Goal: Transaction & Acquisition: Book appointment/travel/reservation

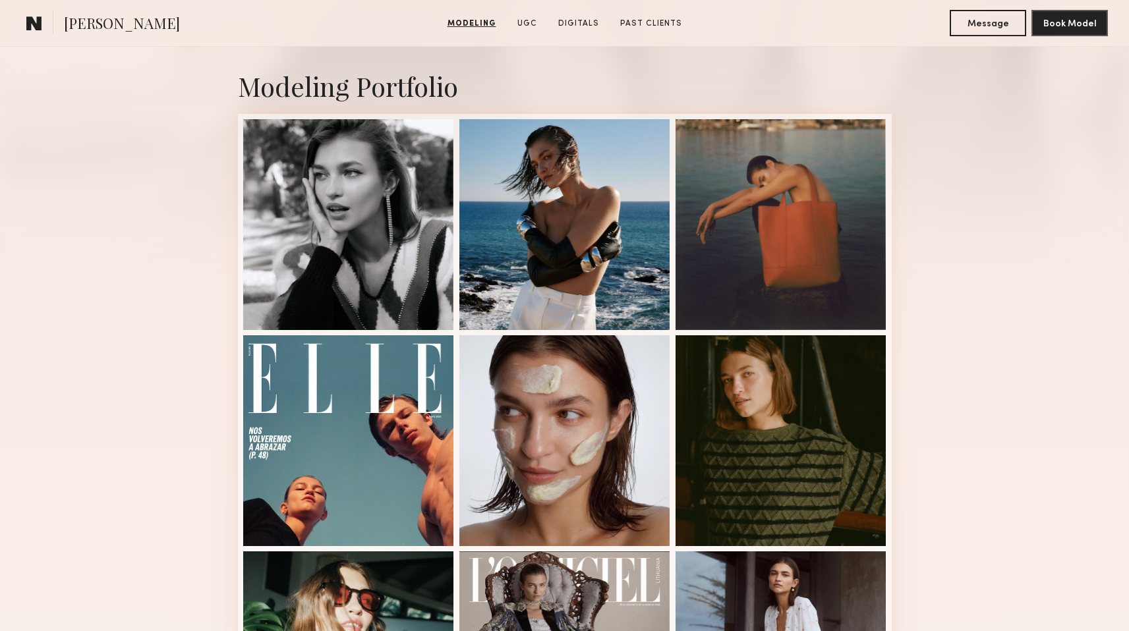
scroll to position [267, 0]
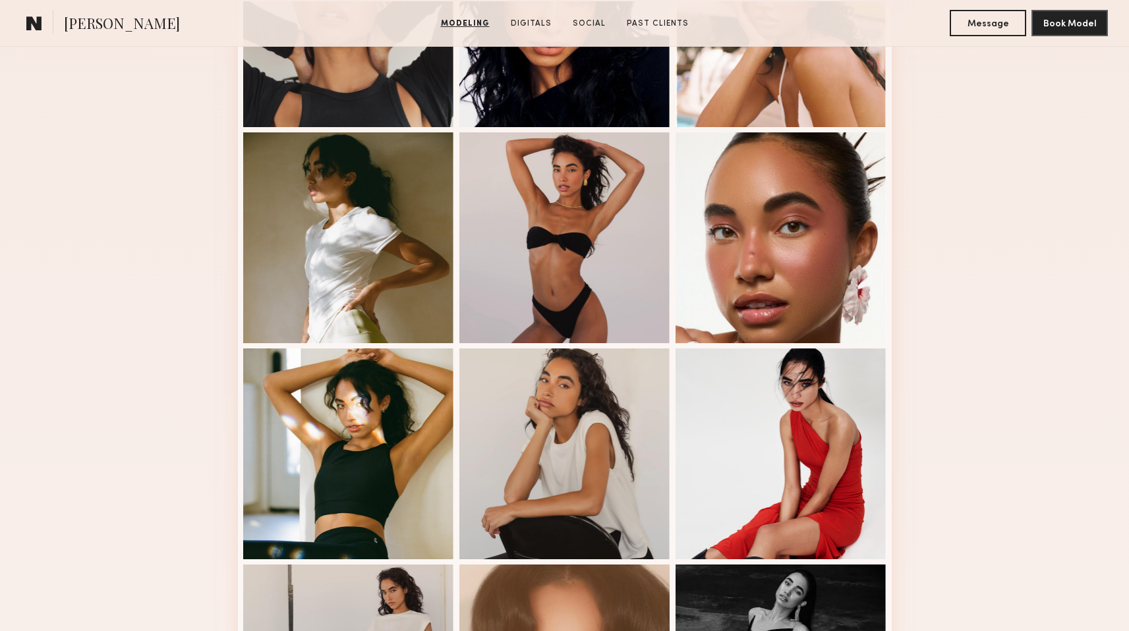
scroll to position [490, 0]
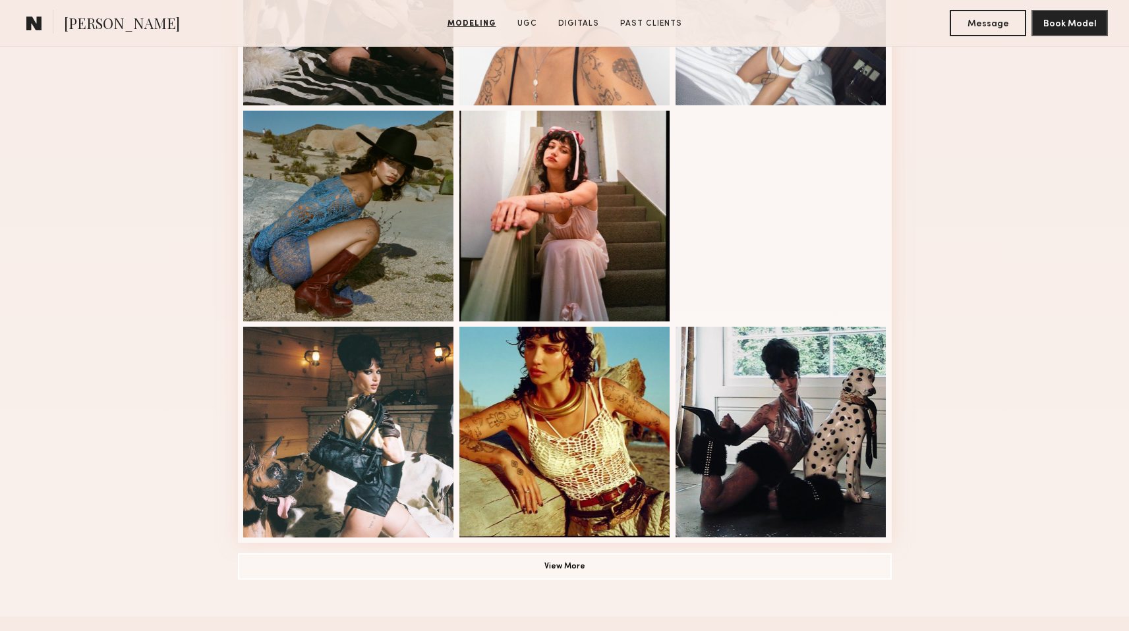
scroll to position [371, 0]
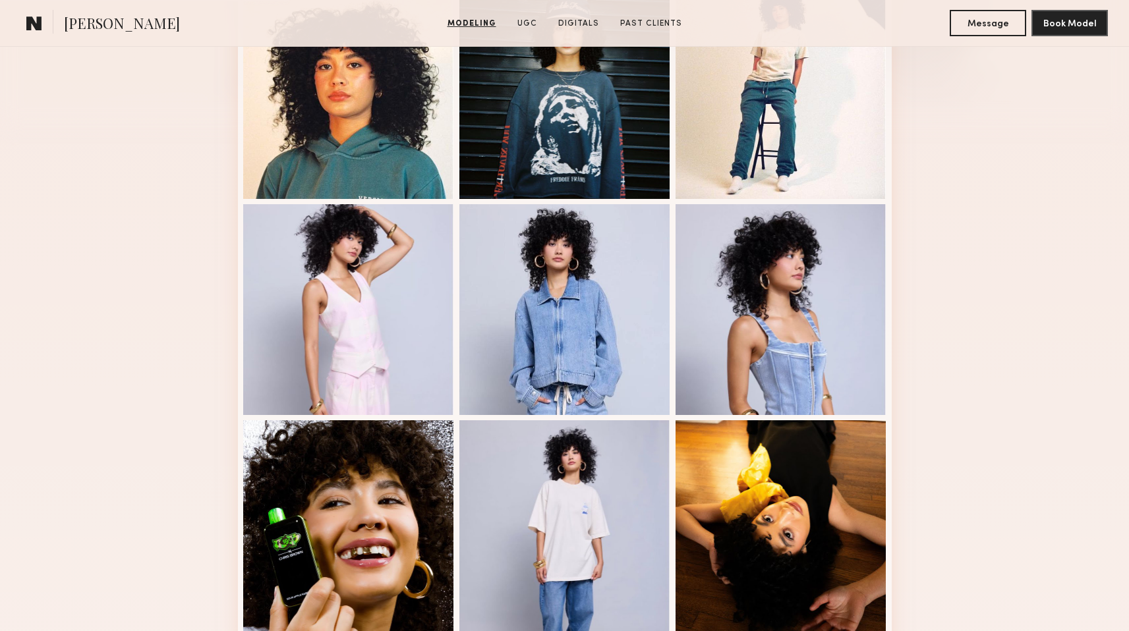
scroll to position [445, 0]
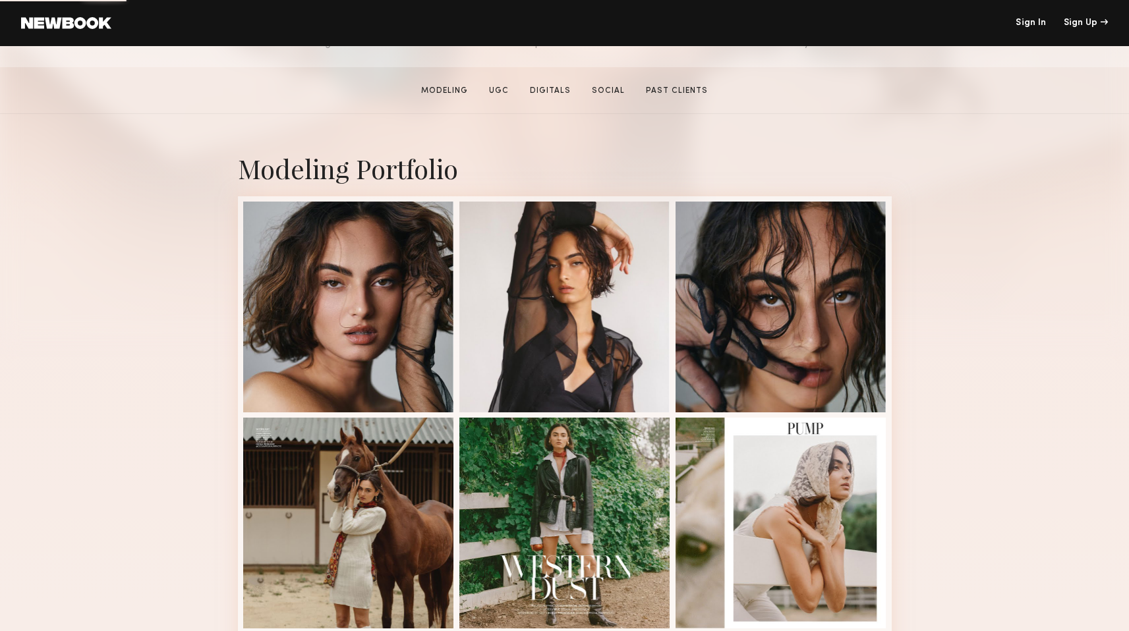
scroll to position [194, 0]
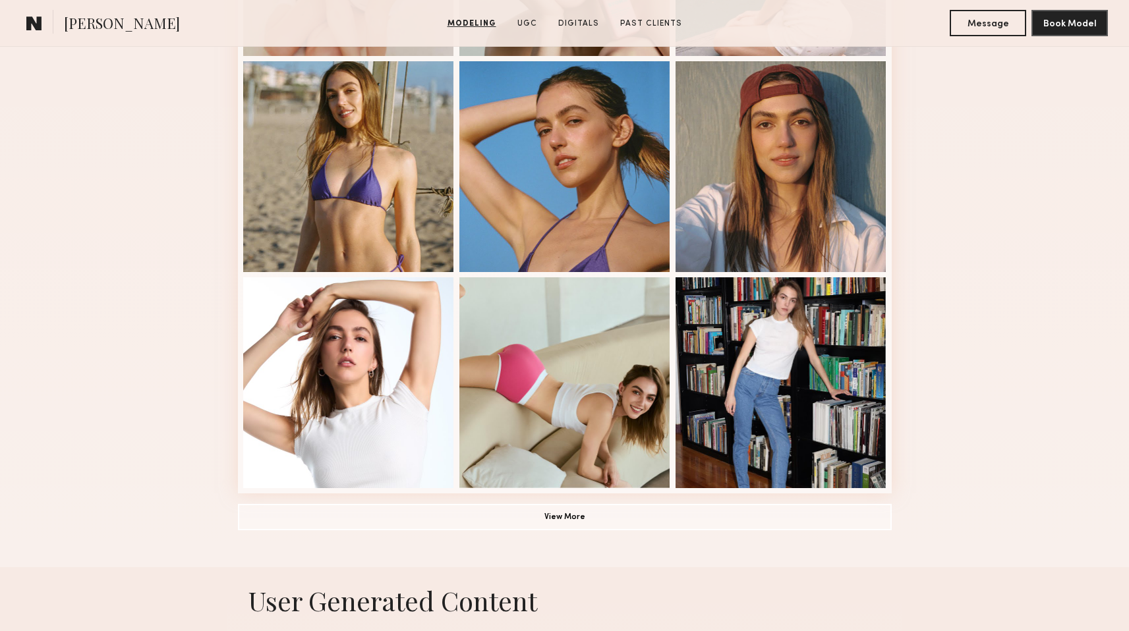
scroll to position [809, 0]
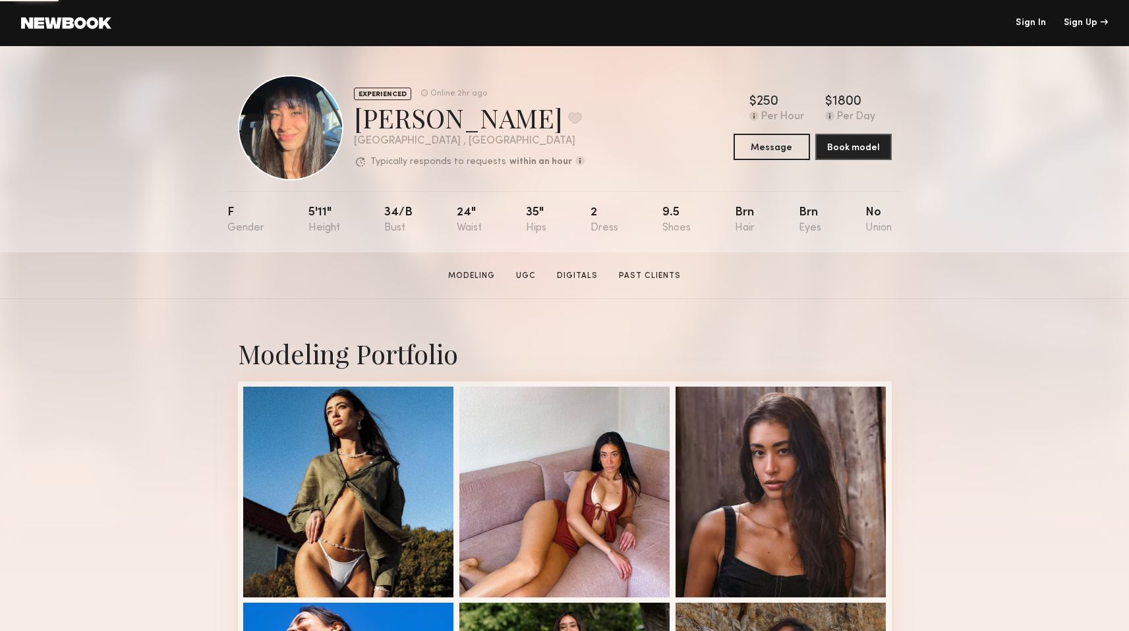
scroll to position [244, 0]
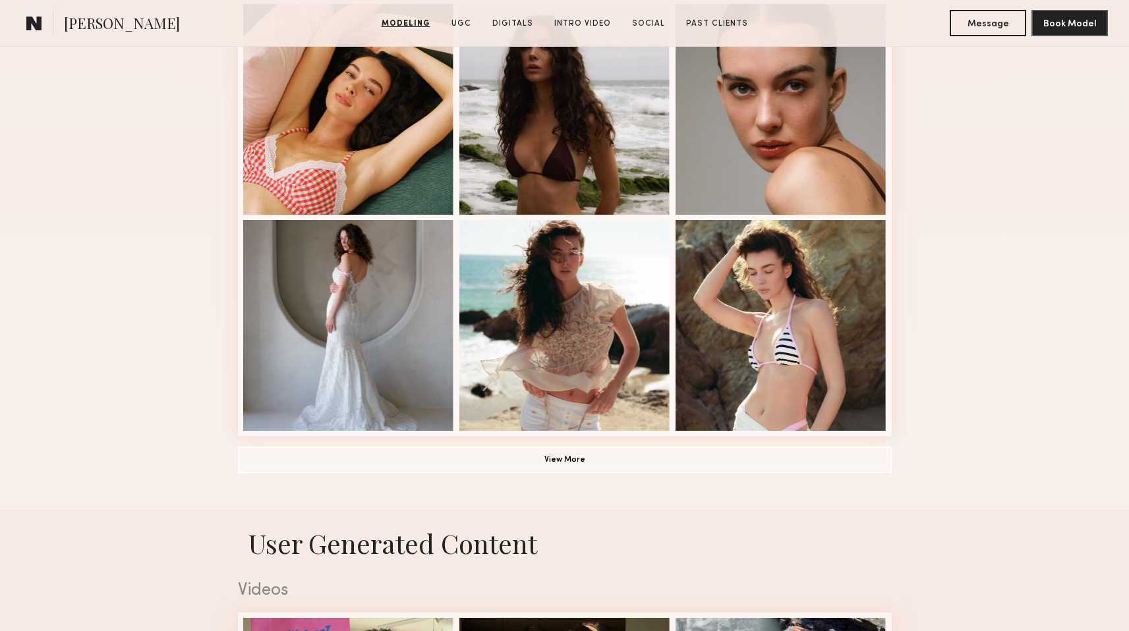
scroll to position [545, 0]
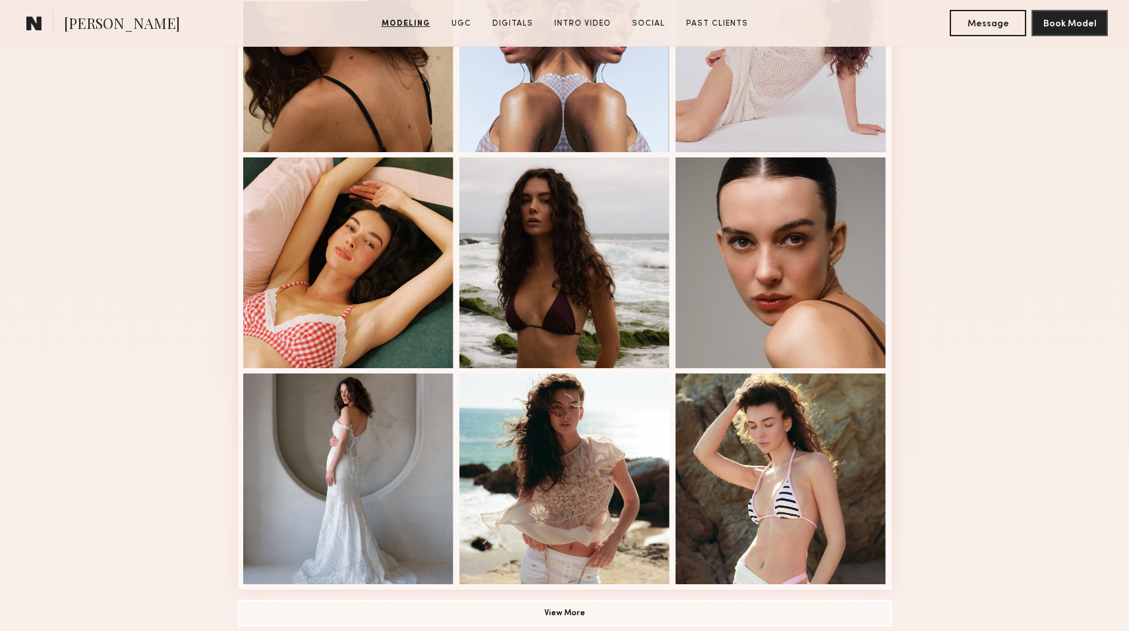
scroll to position [667, 0]
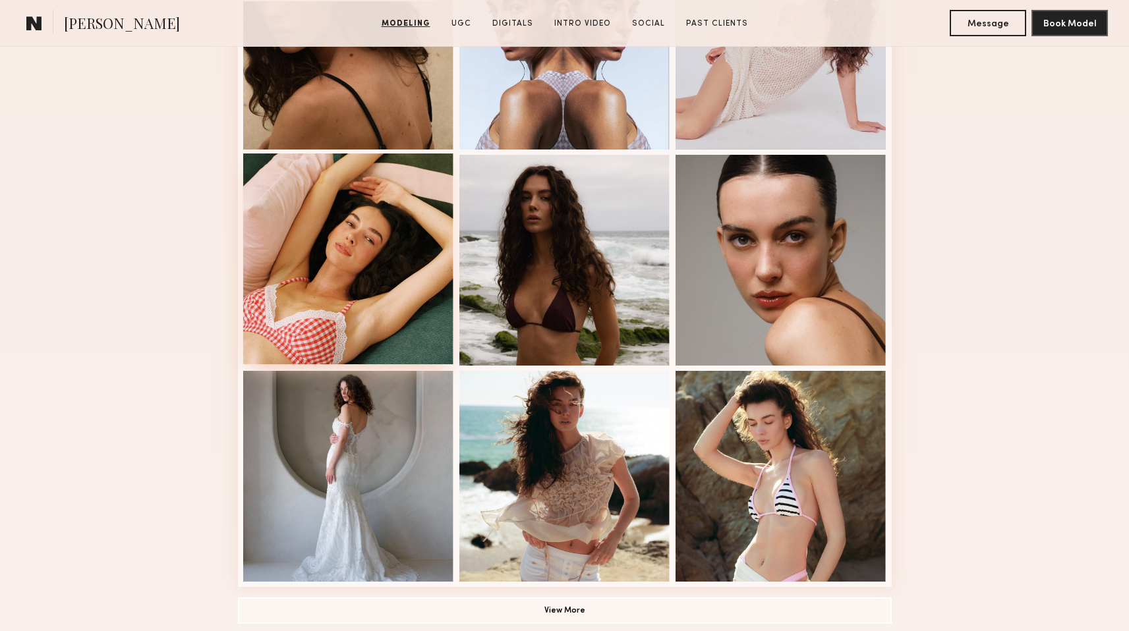
click at [337, 256] on div at bounding box center [348, 259] width 211 height 211
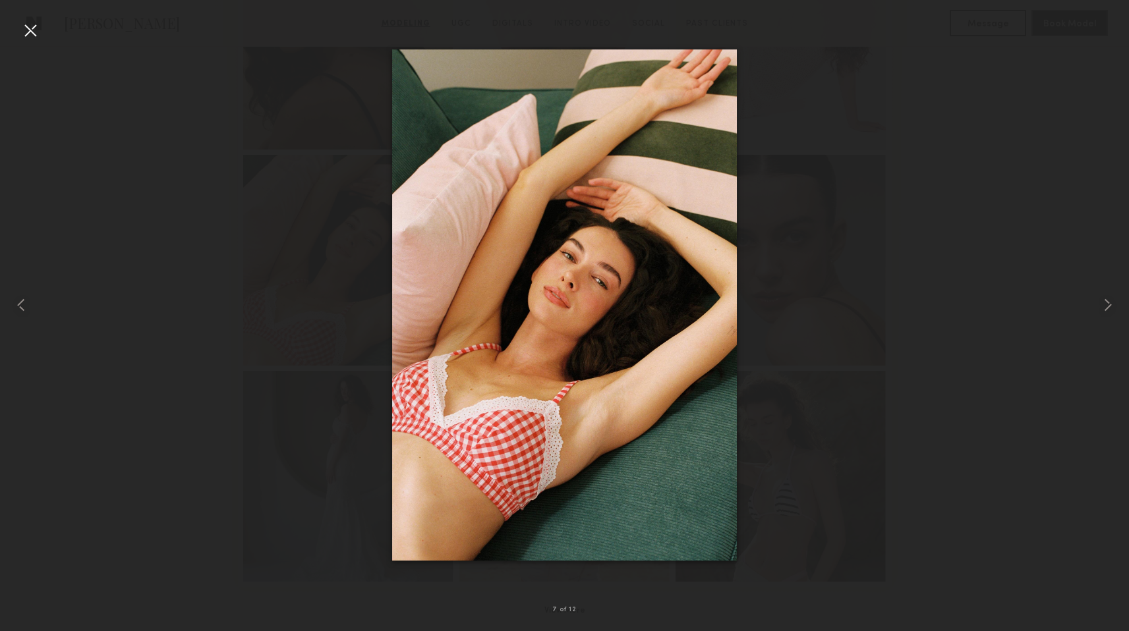
click at [26, 26] on div at bounding box center [30, 30] width 21 height 21
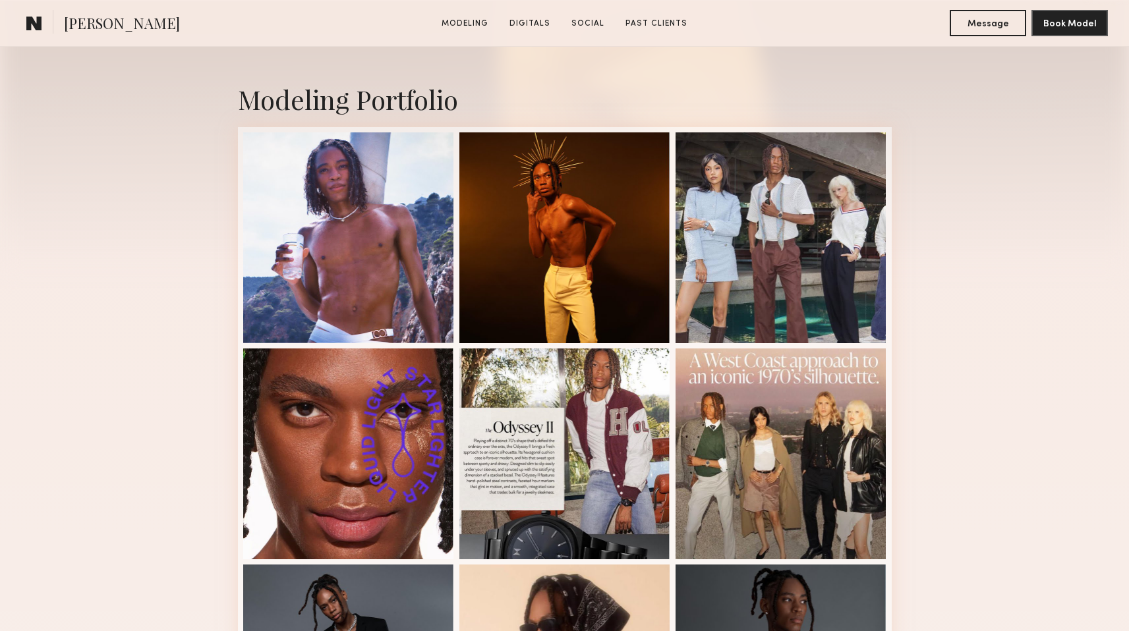
scroll to position [264, 0]
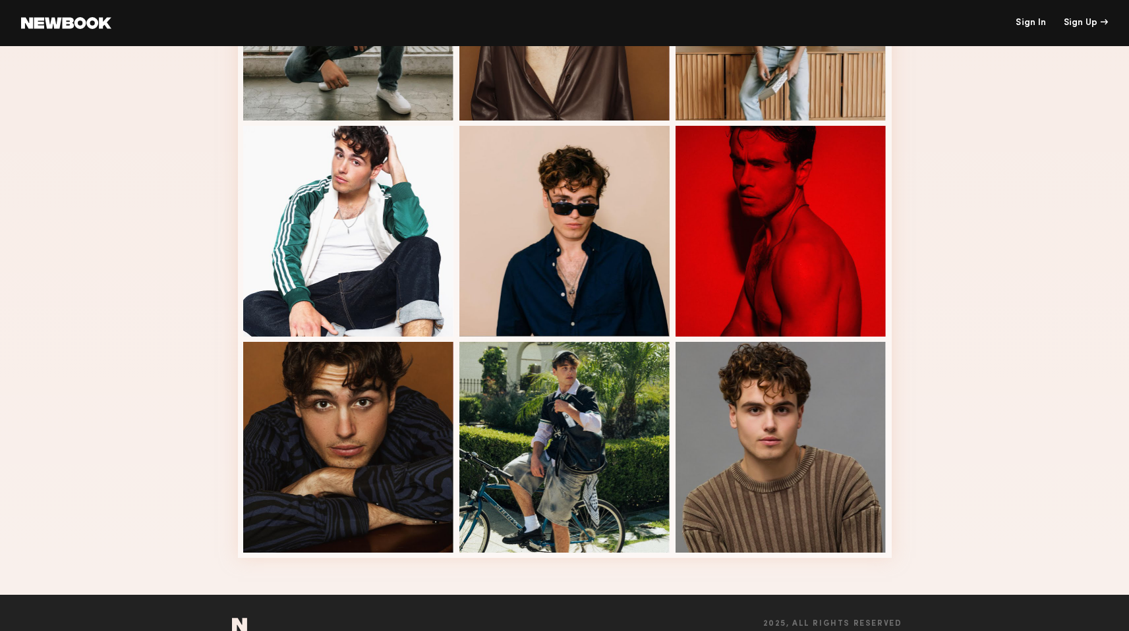
scroll to position [651, 0]
